Goal: Information Seeking & Learning: Check status

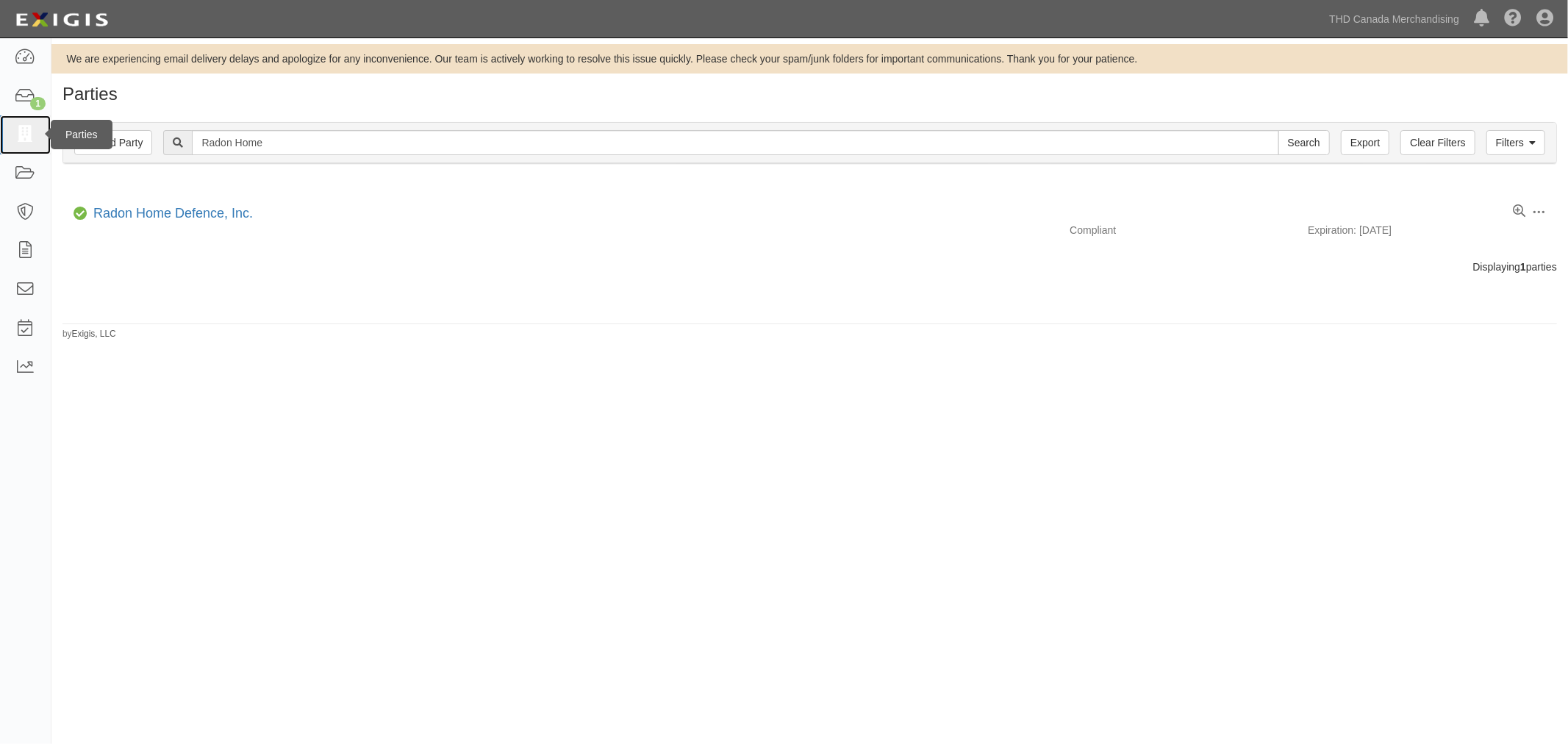
click at [18, 132] on icon at bounding box center [25, 135] width 20 height 17
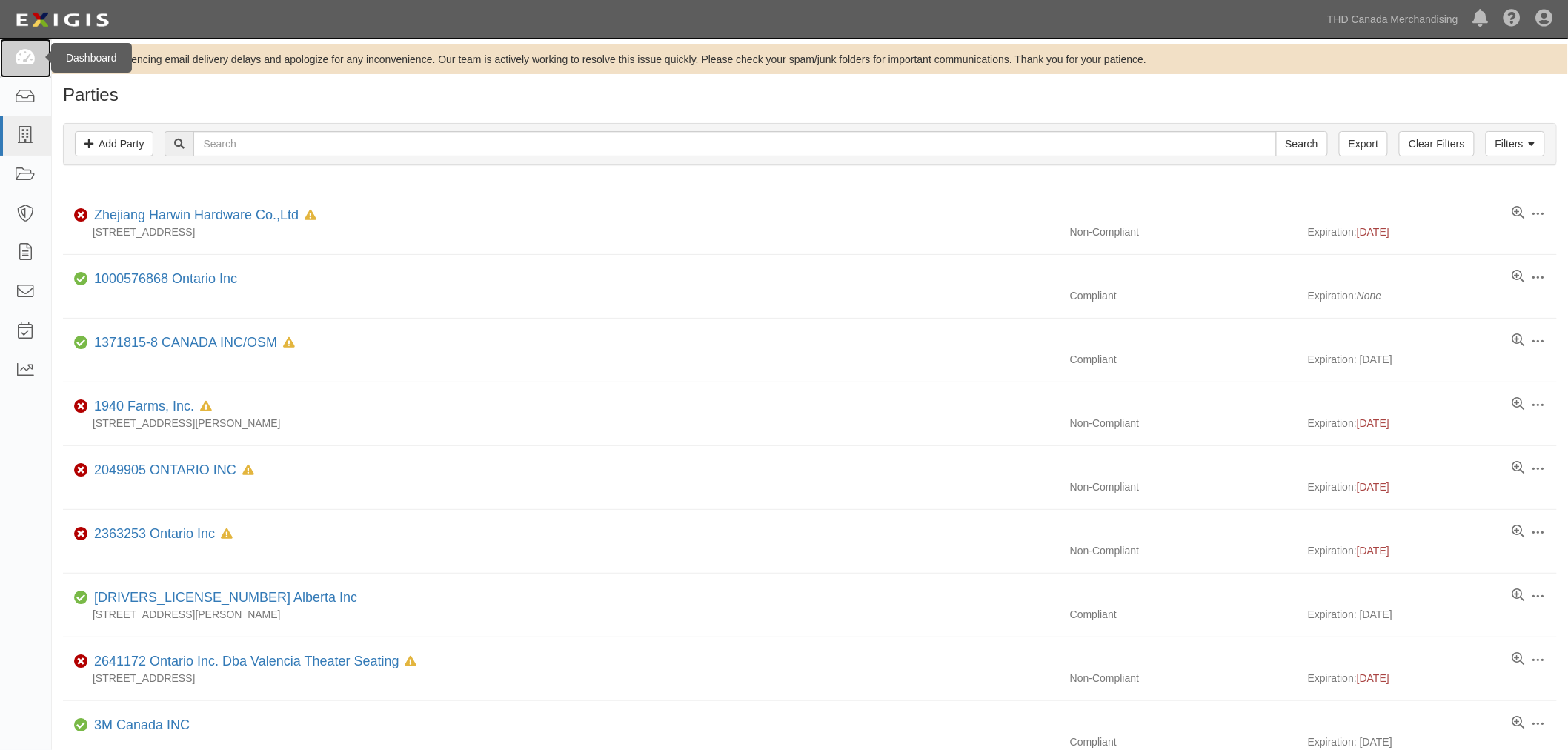
click at [10, 63] on link at bounding box center [25, 59] width 51 height 40
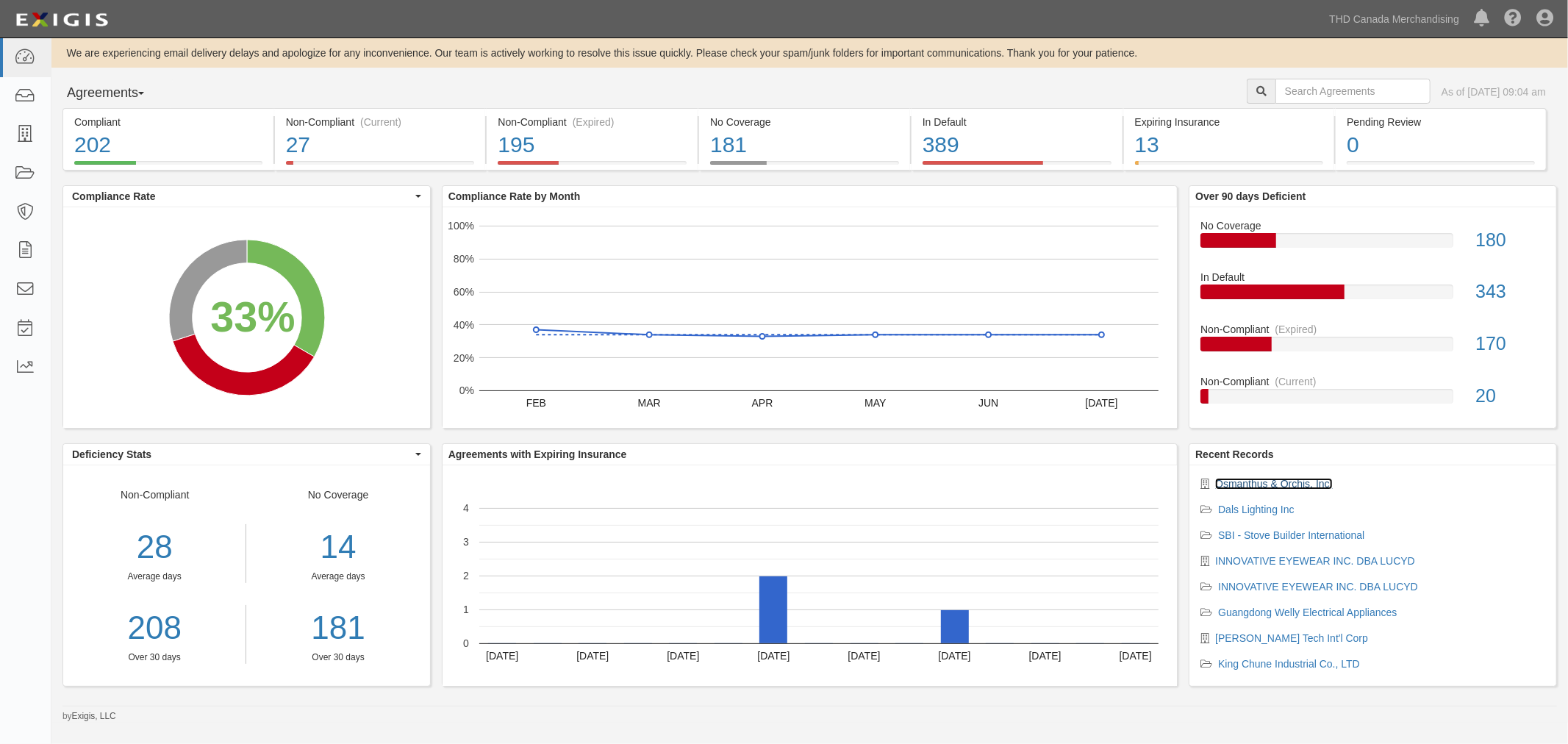
click at [1260, 485] on link "Osmanthus & Orchis, Inc." at bounding box center [1274, 483] width 117 height 12
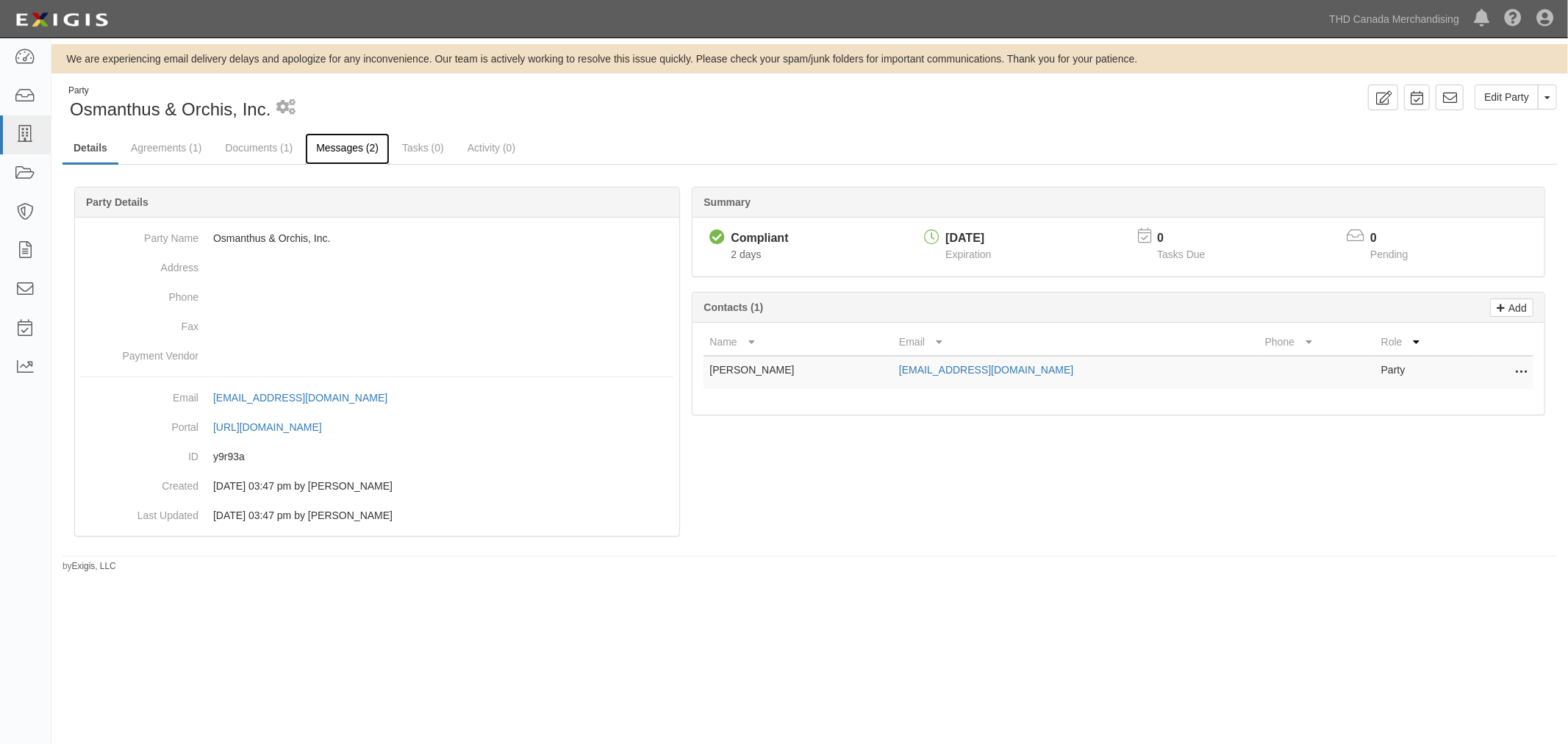
click at [320, 154] on link "Messages (2)" at bounding box center [347, 149] width 84 height 31
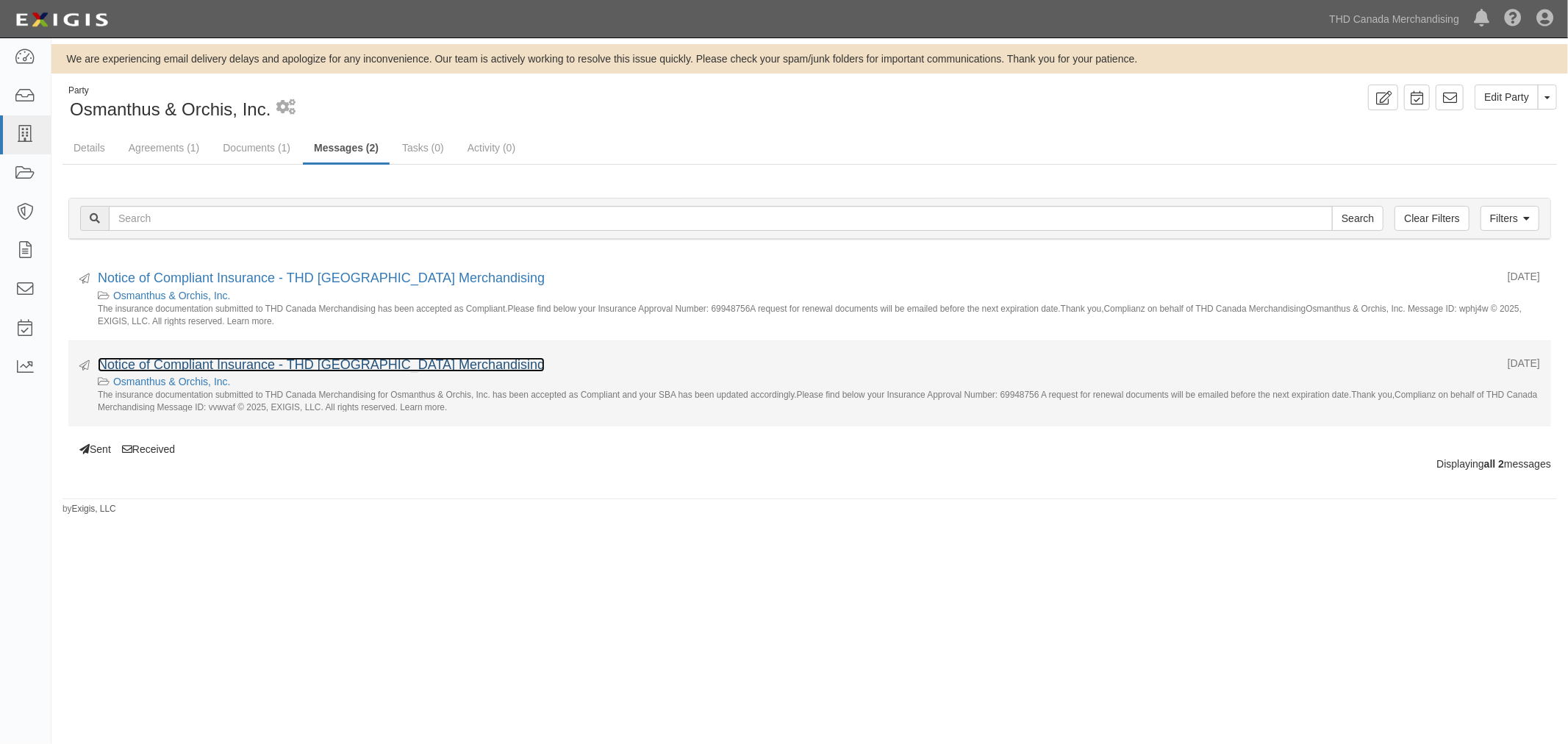
click at [416, 364] on link "Notice of Compliant Insurance - THD [GEOGRAPHIC_DATA] Merchandising" at bounding box center [321, 365] width 447 height 15
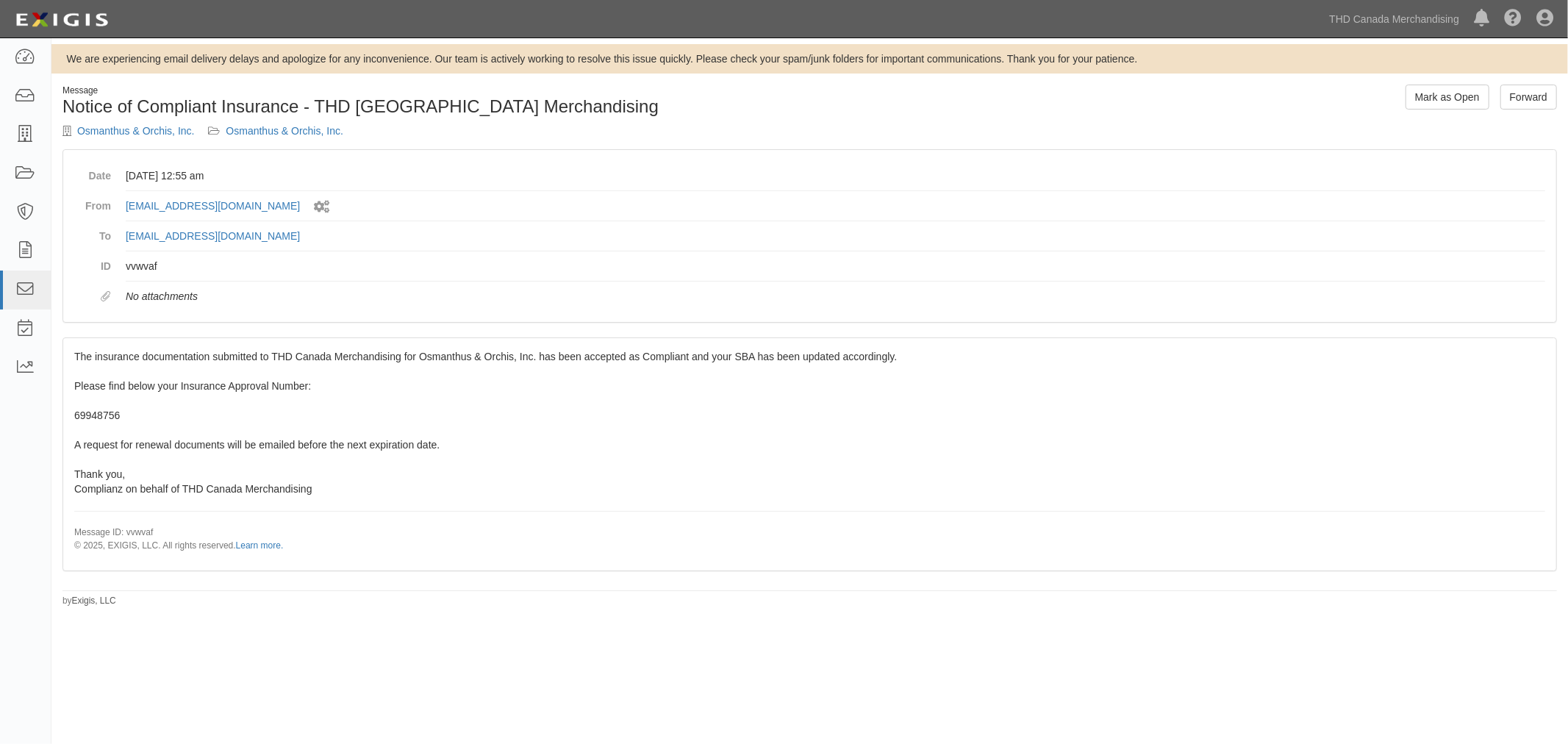
drag, startPoint x: 464, startPoint y: 468, endPoint x: 429, endPoint y: 442, distance: 43.6
click at [464, 468] on div "The insurance documentation submitted to THD Canada Merchandising for Osmanthus…" at bounding box center [809, 454] width 1493 height 231
